Goal: Information Seeking & Learning: Learn about a topic

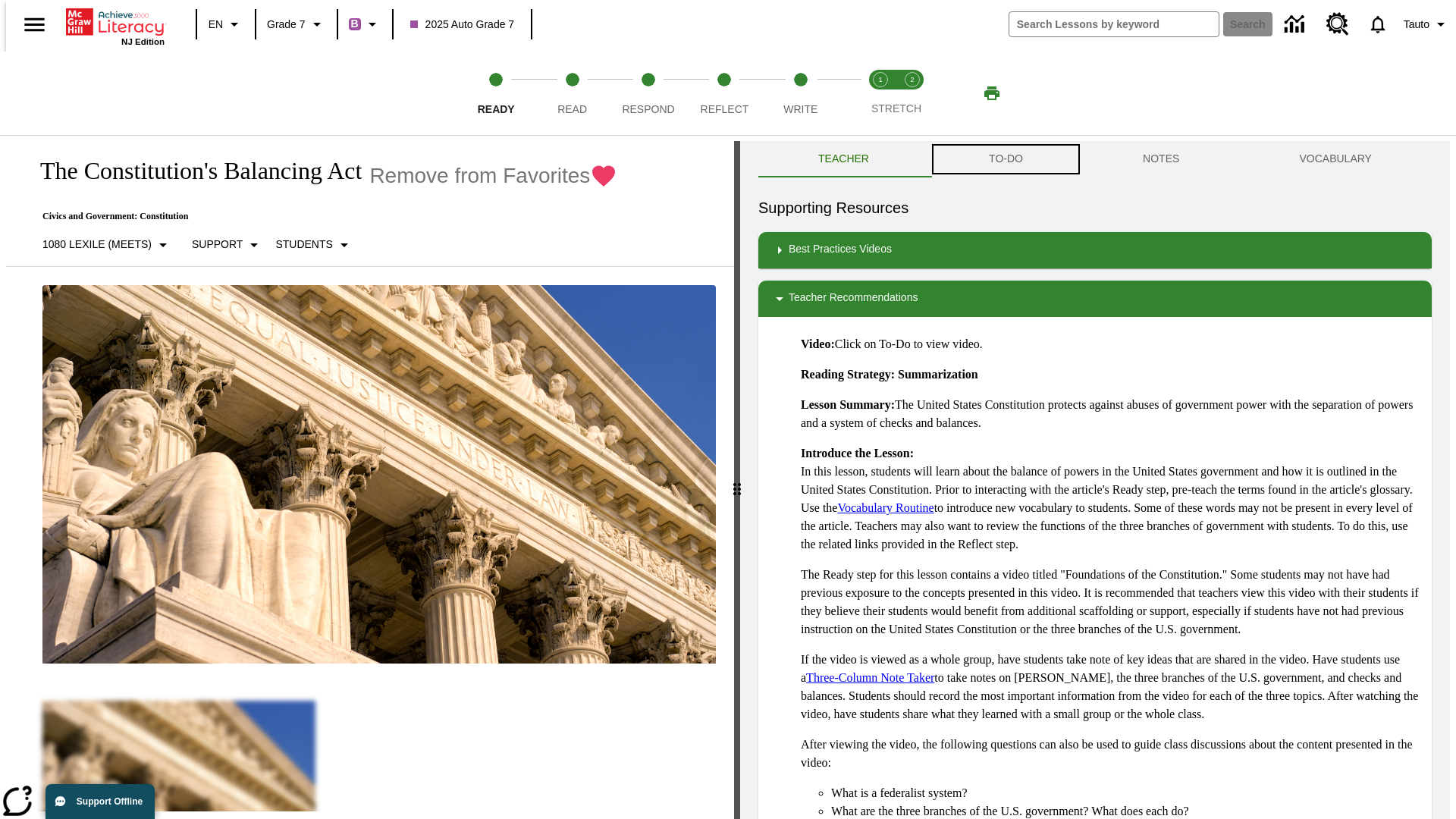
click at [1005, 159] on button "TO-DO" at bounding box center [1005, 159] width 154 height 37
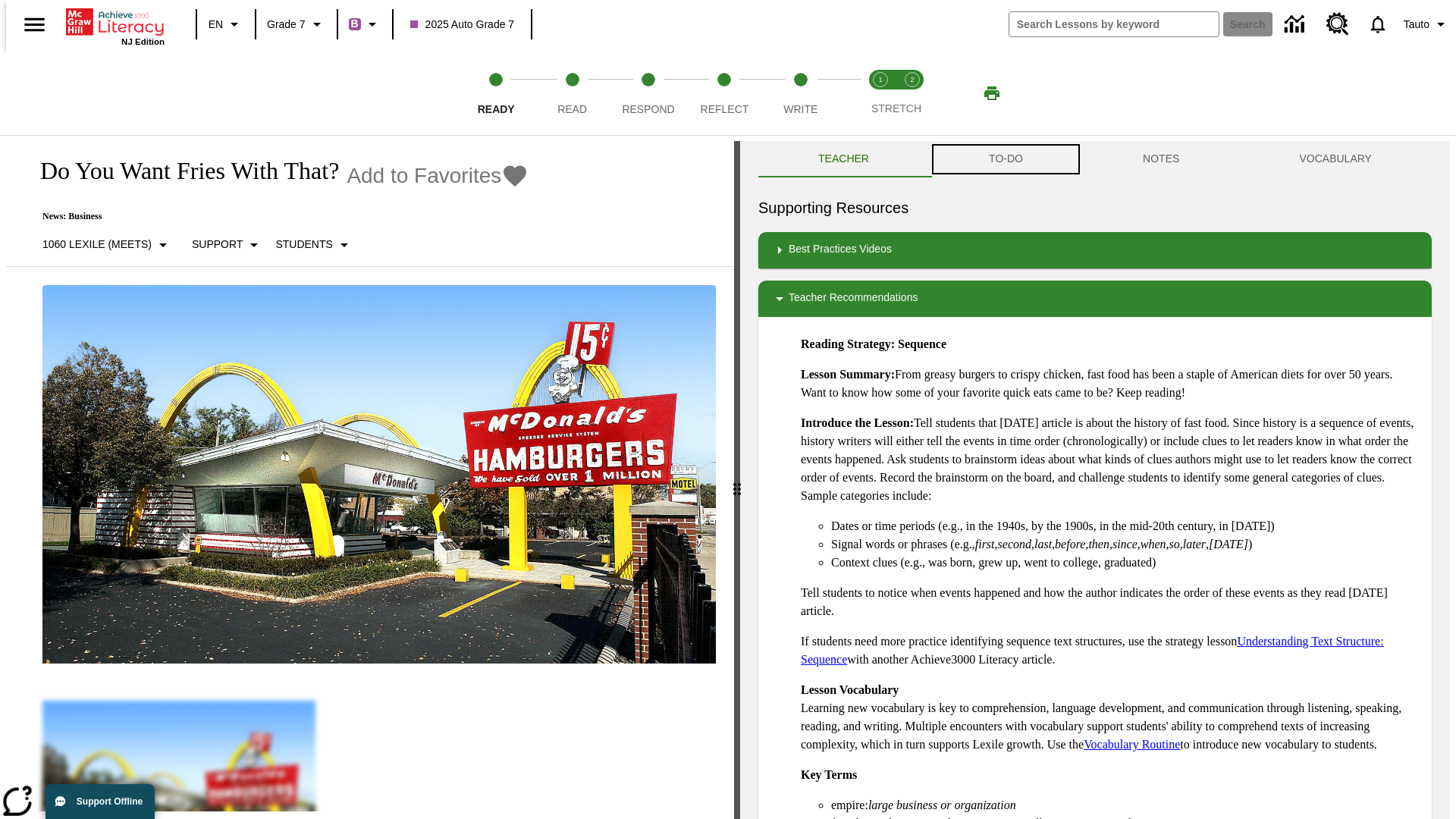
click at [1005, 159] on button "TO-DO" at bounding box center [1005, 159] width 154 height 37
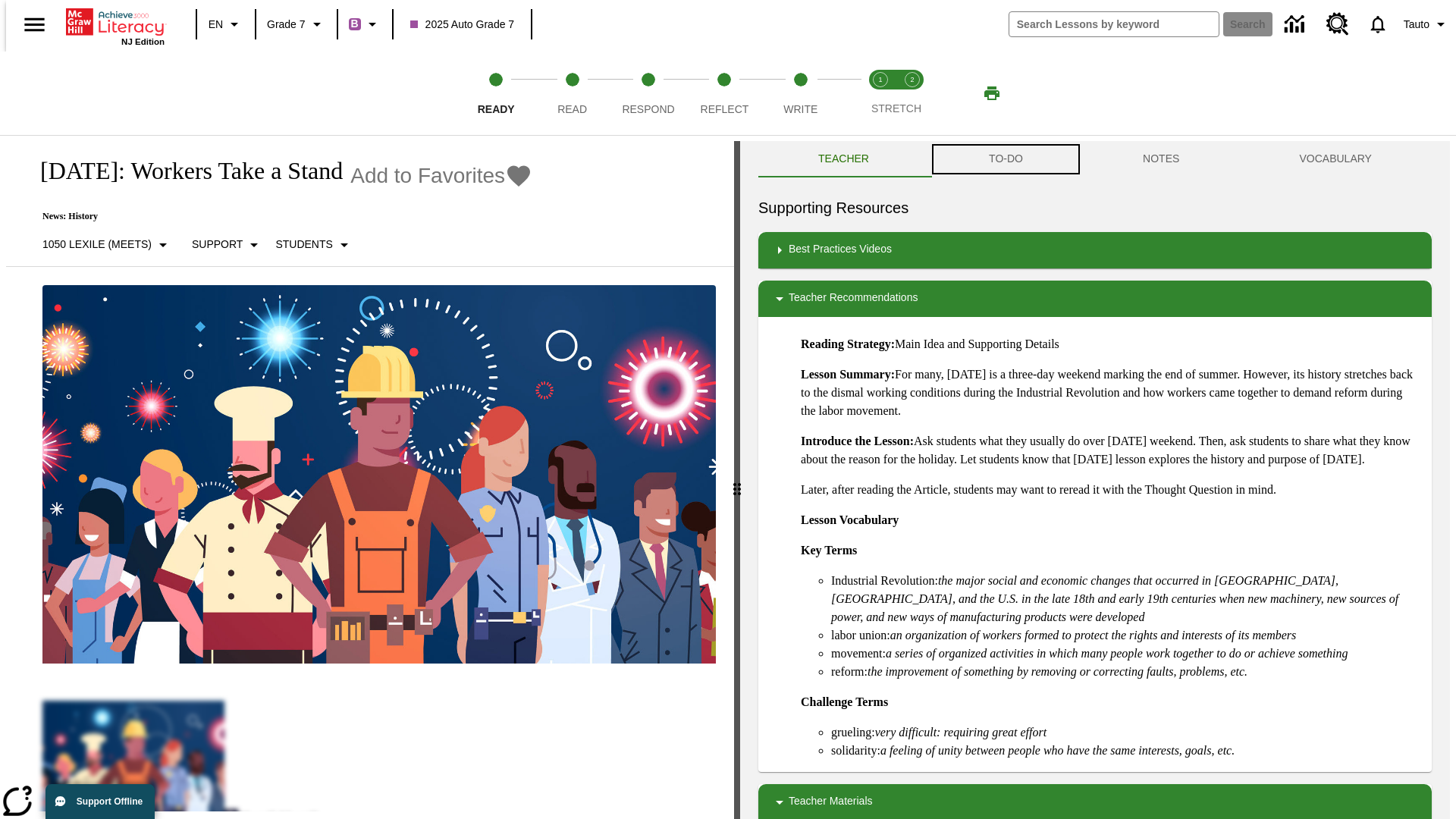
click at [1005, 159] on button "TO-DO" at bounding box center [1005, 159] width 154 height 37
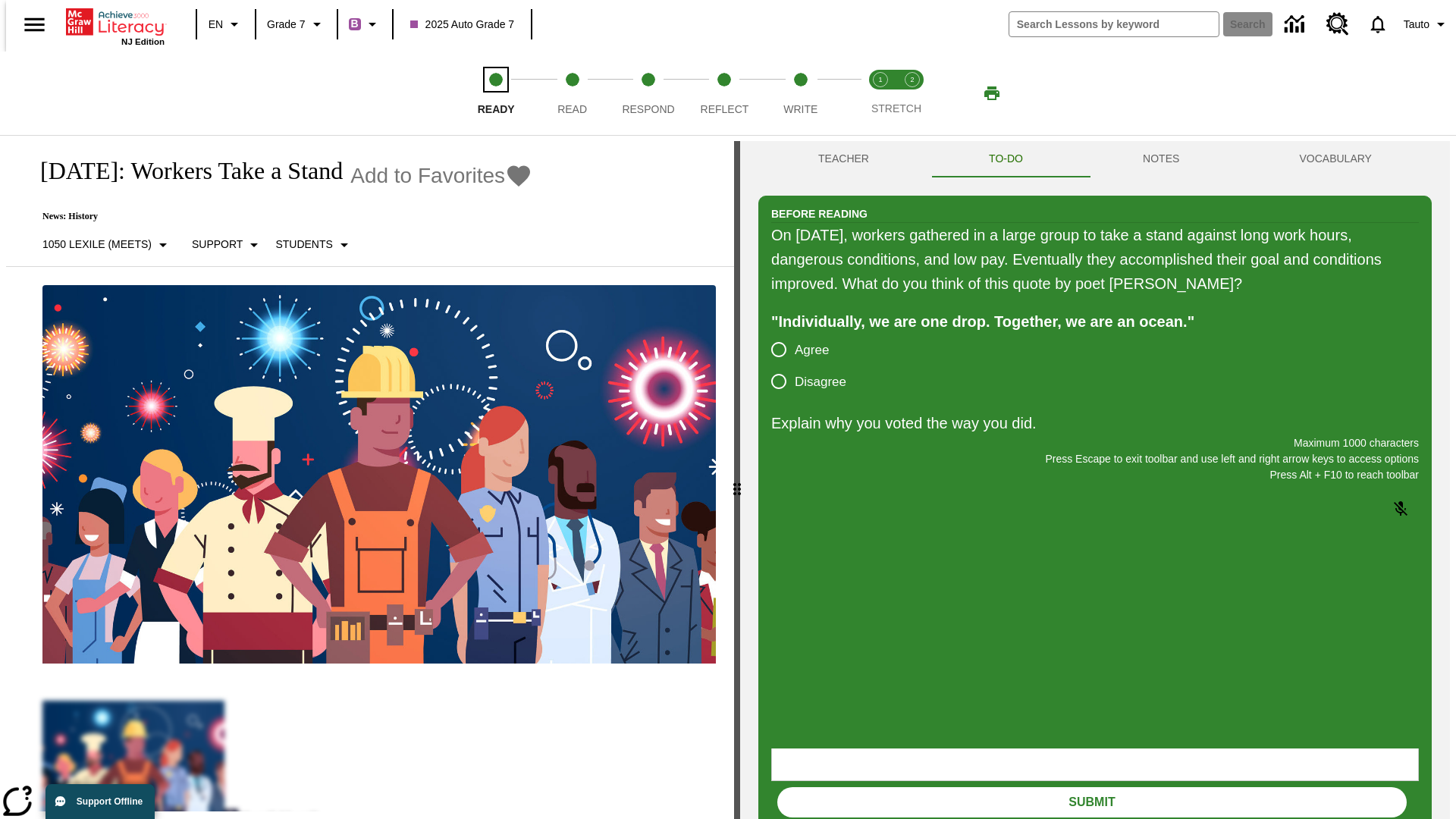
click at [496, 93] on span "Ready" at bounding box center [496, 103] width 37 height 27
